Goal: Navigation & Orientation: Go to known website

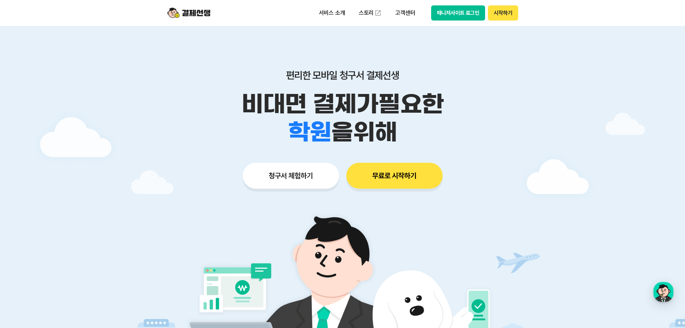
click at [460, 8] on button "매니저사이트 로그인" at bounding box center [458, 12] width 54 height 15
click at [450, 15] on button "매니저사이트 로그인" at bounding box center [458, 12] width 54 height 15
click at [503, 13] on button "시작하기" at bounding box center [503, 12] width 30 height 15
click at [468, 14] on button "매니저사이트 로그인" at bounding box center [458, 12] width 54 height 15
